Goal: Task Accomplishment & Management: Complete application form

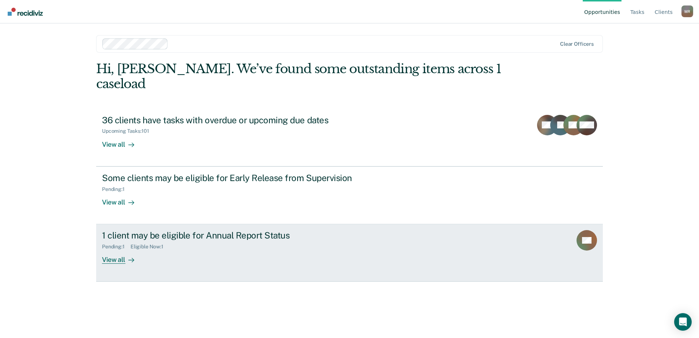
click at [151, 241] on div "Pending : 1 Eligible Now : 1" at bounding box center [230, 245] width 257 height 9
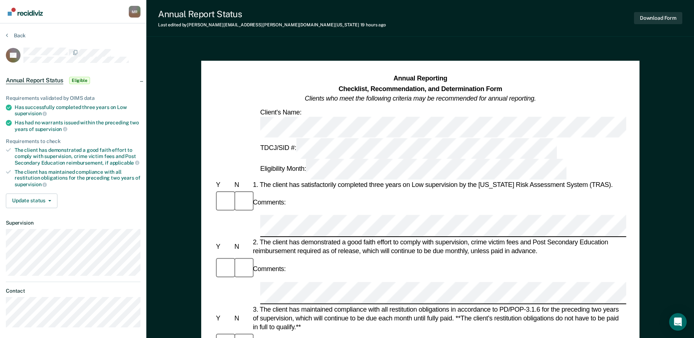
click at [260, 215] on div at bounding box center [631, 226] width 747 height 22
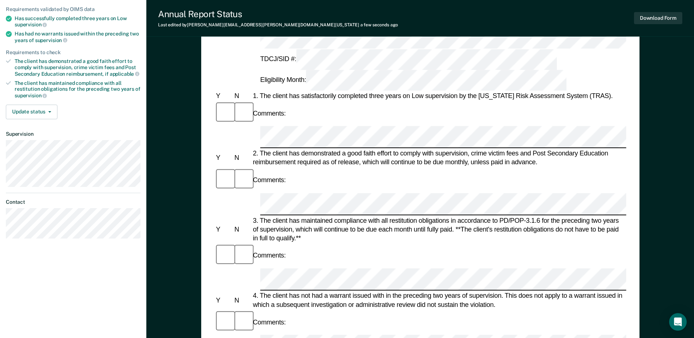
scroll to position [95, 0]
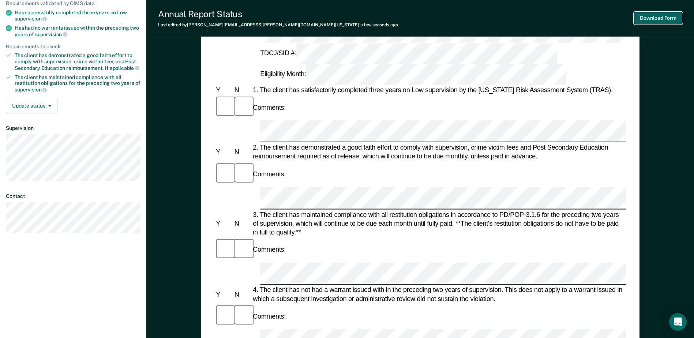
click at [659, 16] on button "Download Form" at bounding box center [658, 18] width 48 height 12
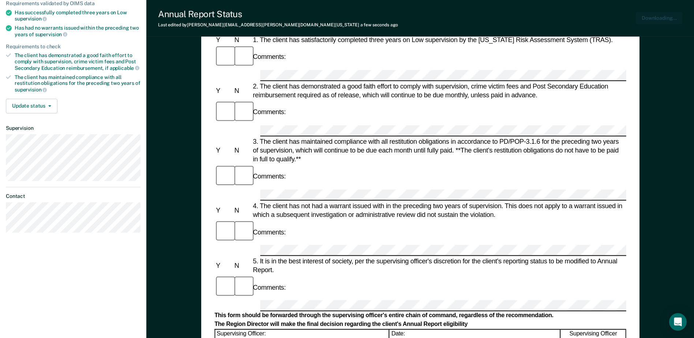
scroll to position [0, 0]
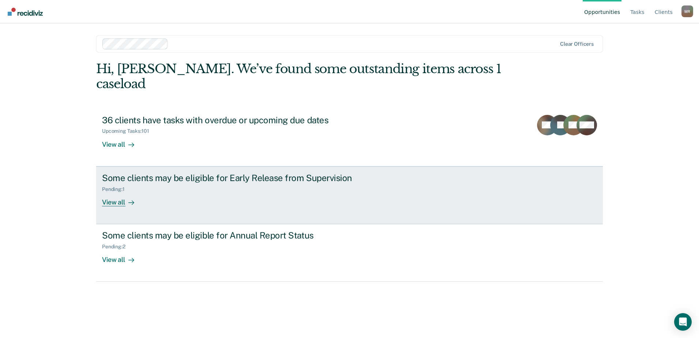
click at [118, 192] on div "View all" at bounding box center [122, 199] width 41 height 14
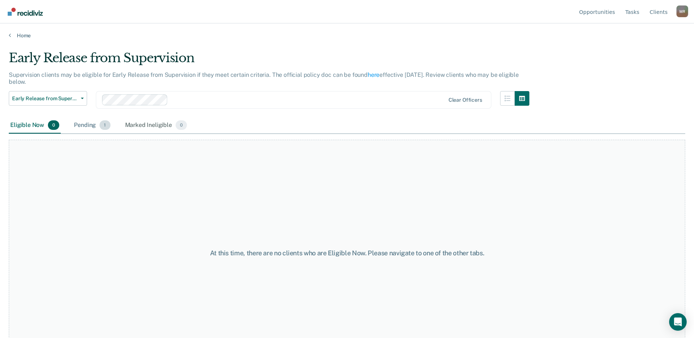
click at [94, 125] on div "Pending 1" at bounding box center [91, 125] width 39 height 16
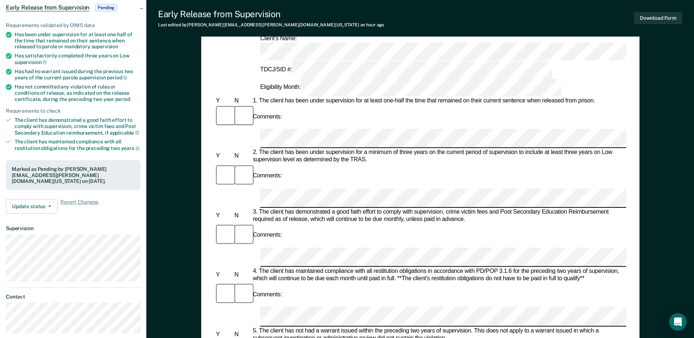
scroll to position [73, 0]
click at [371, 267] on div "4. The client has maintained compliance with all restitution obligations in acc…" at bounding box center [438, 274] width 375 height 15
click at [663, 21] on button "Download Form" at bounding box center [658, 18] width 48 height 12
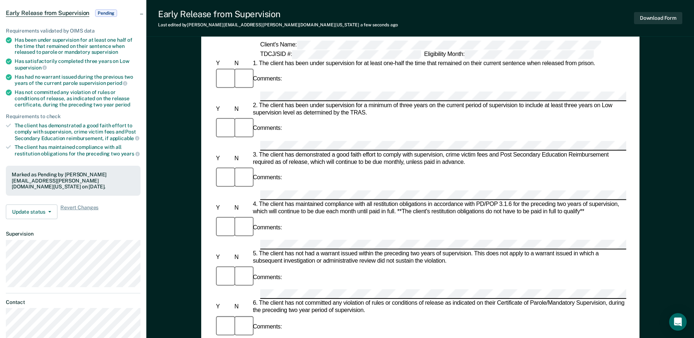
scroll to position [58, 0]
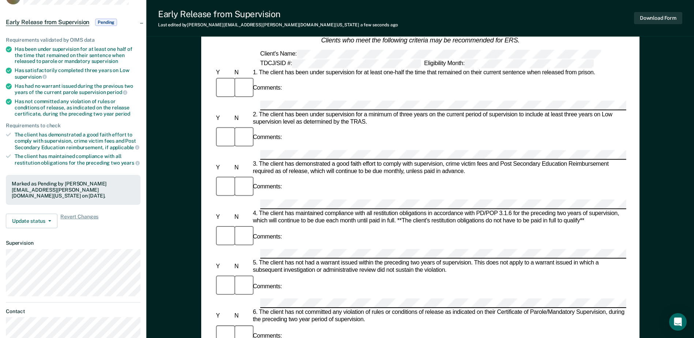
click at [109, 20] on span "Pending" at bounding box center [106, 22] width 22 height 7
